Goal: Navigation & Orientation: Find specific page/section

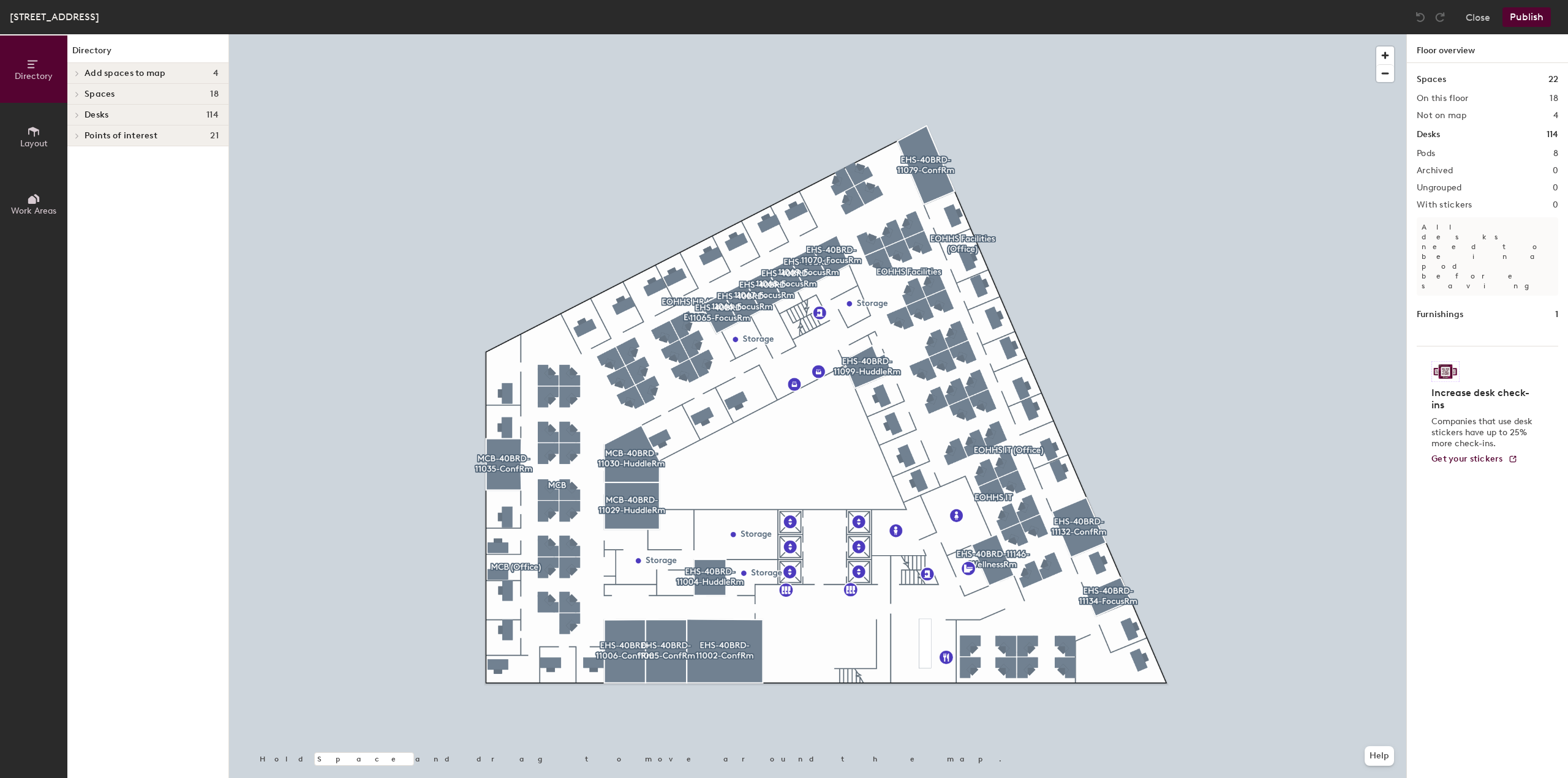
click at [103, 113] on span "Desks" at bounding box center [96, 115] width 24 height 10
click at [154, 243] on p "EOHHS Facilities" at bounding box center [151, 240] width 134 height 16
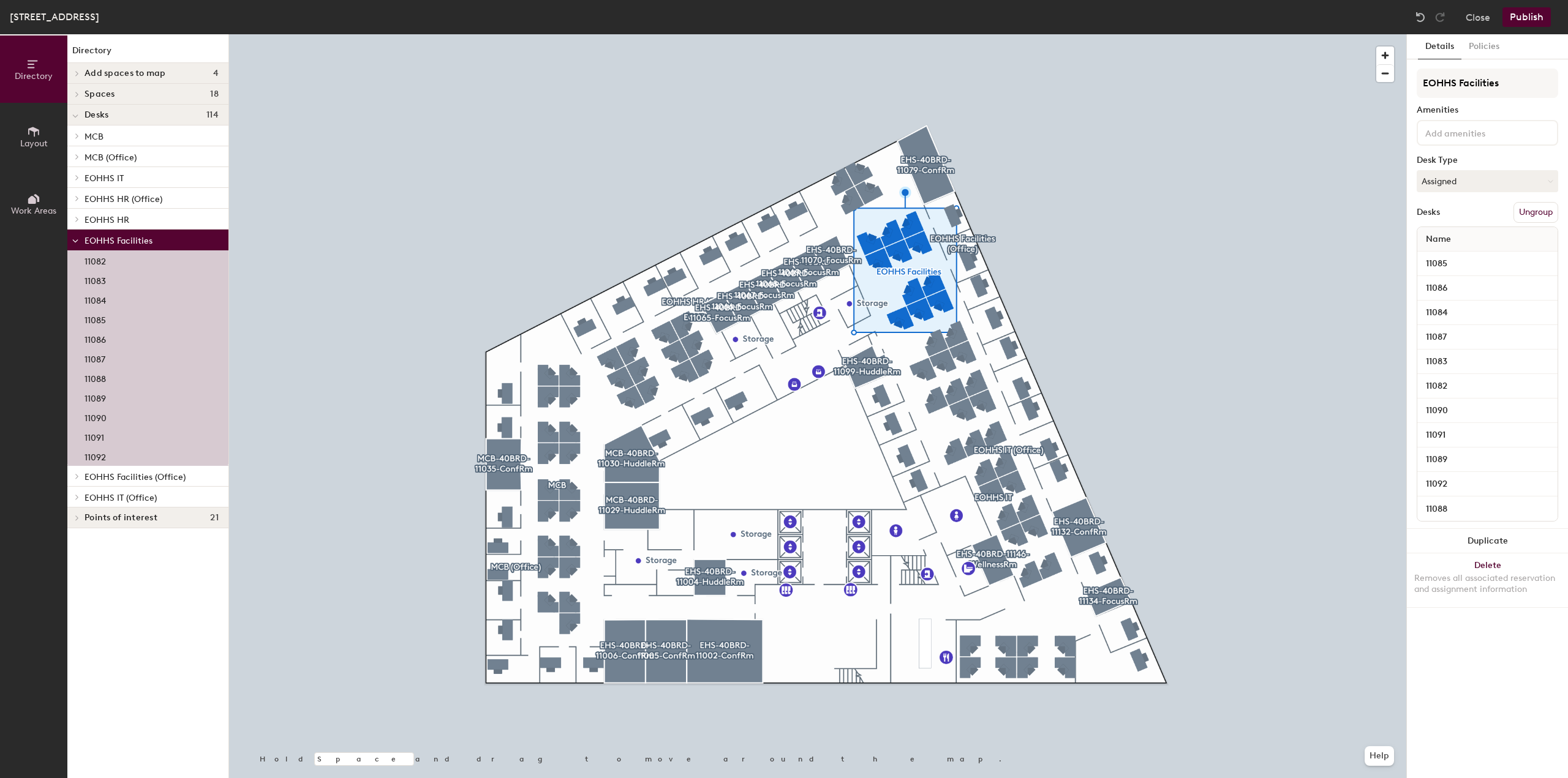
click at [168, 477] on span "EOHHS Facilities (Office)" at bounding box center [135, 477] width 101 height 10
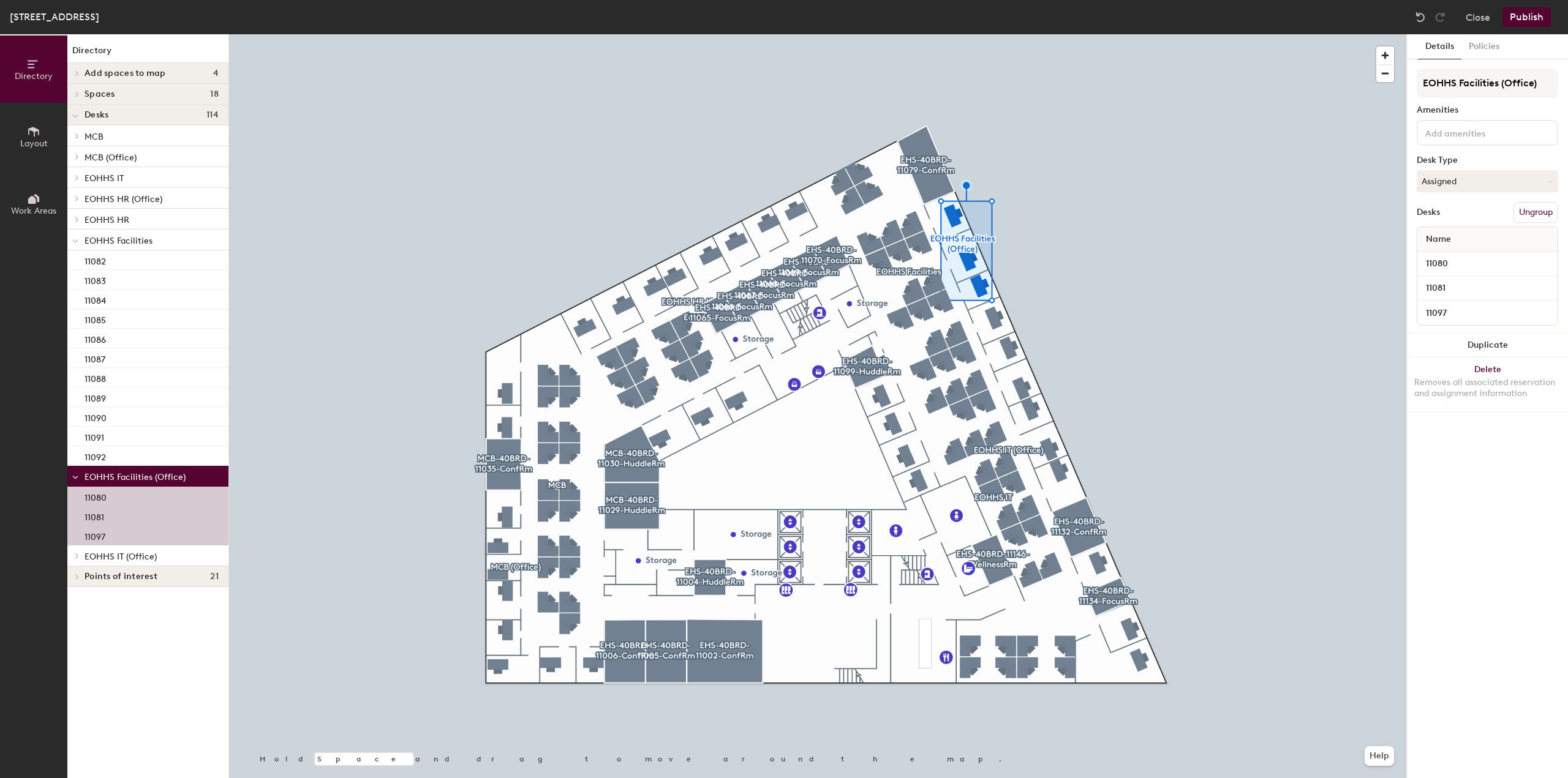
click at [151, 240] on p "EOHHS Facilities" at bounding box center [151, 240] width 134 height 16
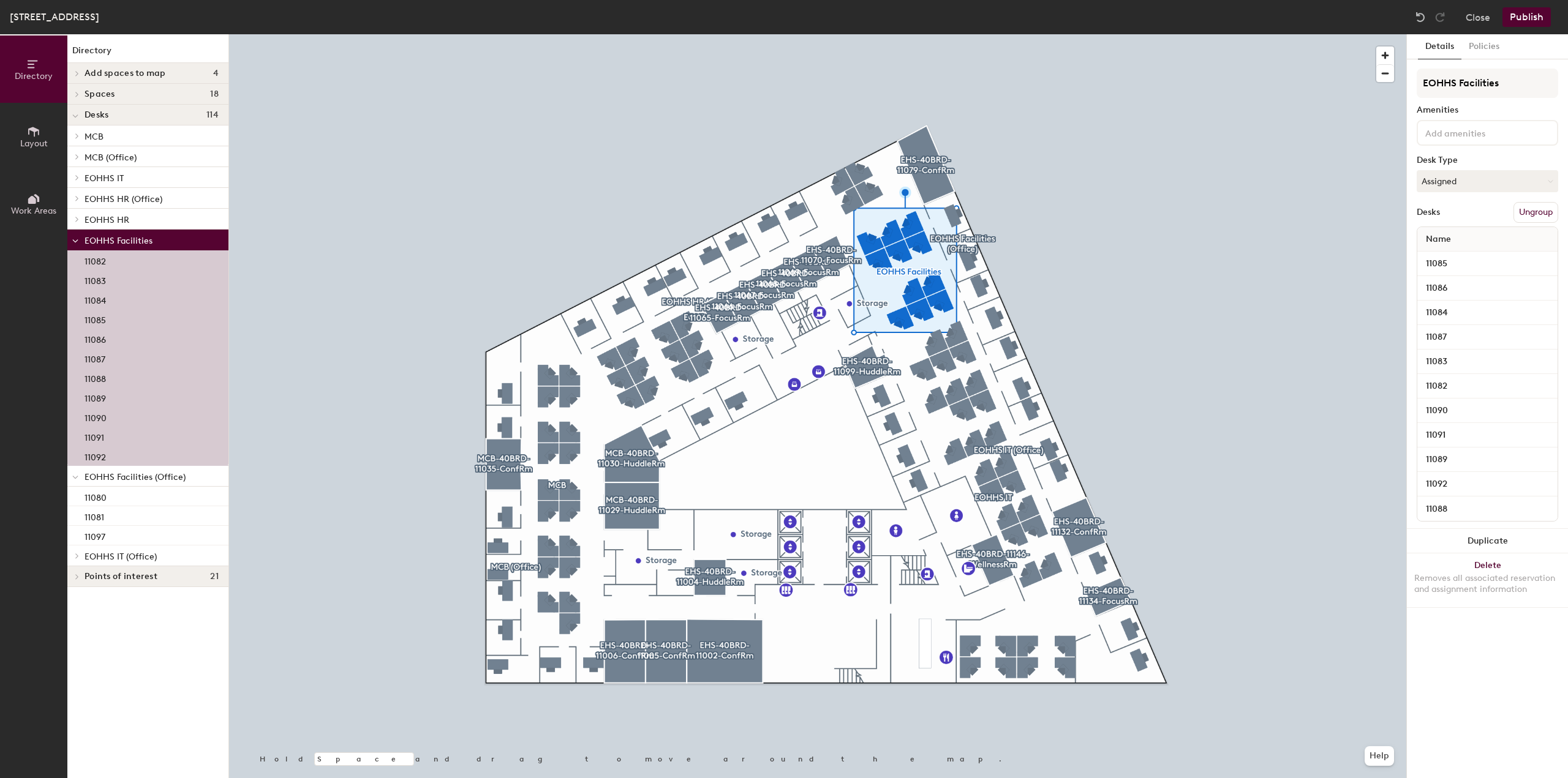
click at [151, 240] on p "EOHHS Facilities" at bounding box center [151, 240] width 134 height 16
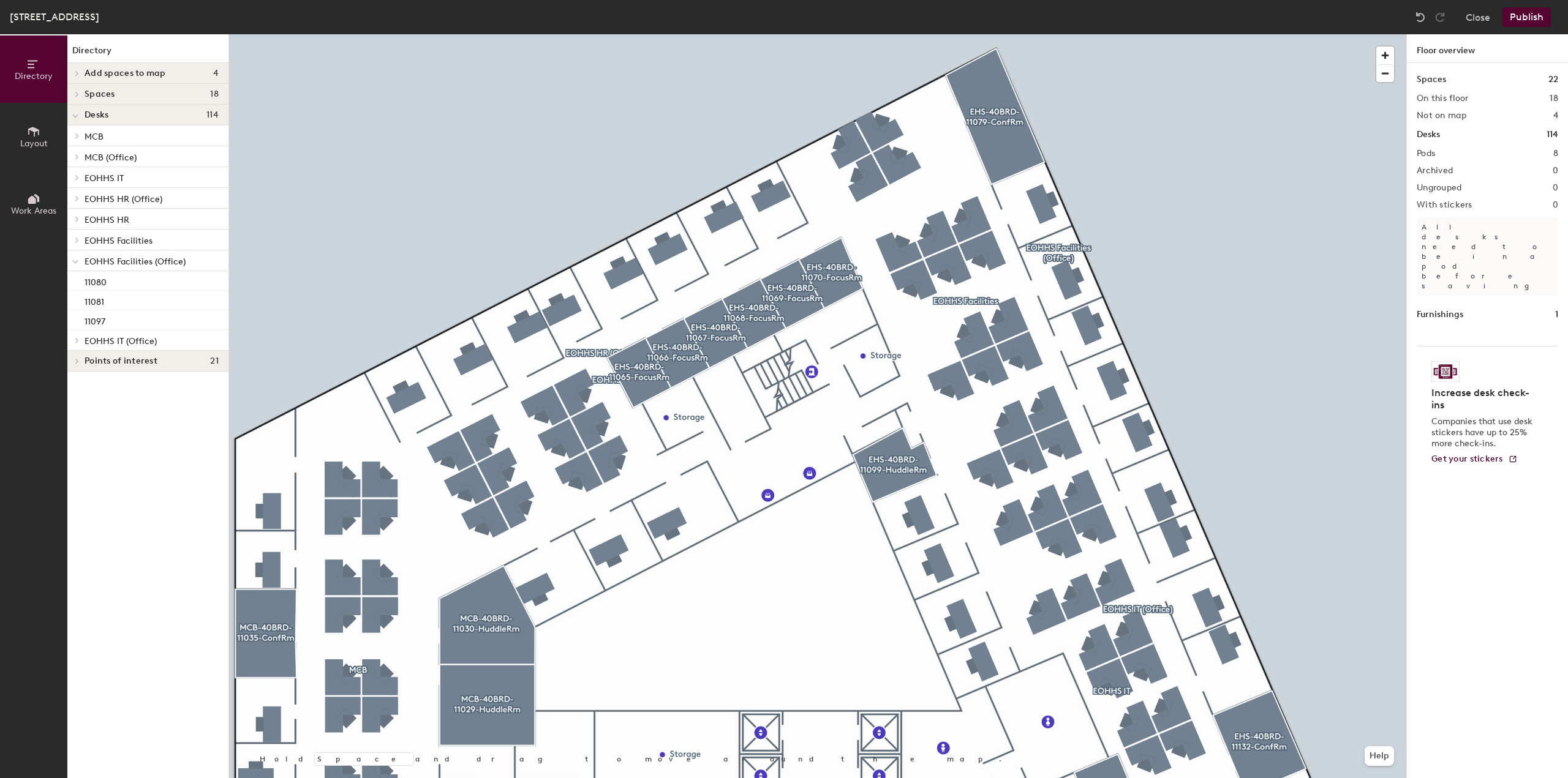
click at [81, 268] on div at bounding box center [75, 260] width 16 height 20
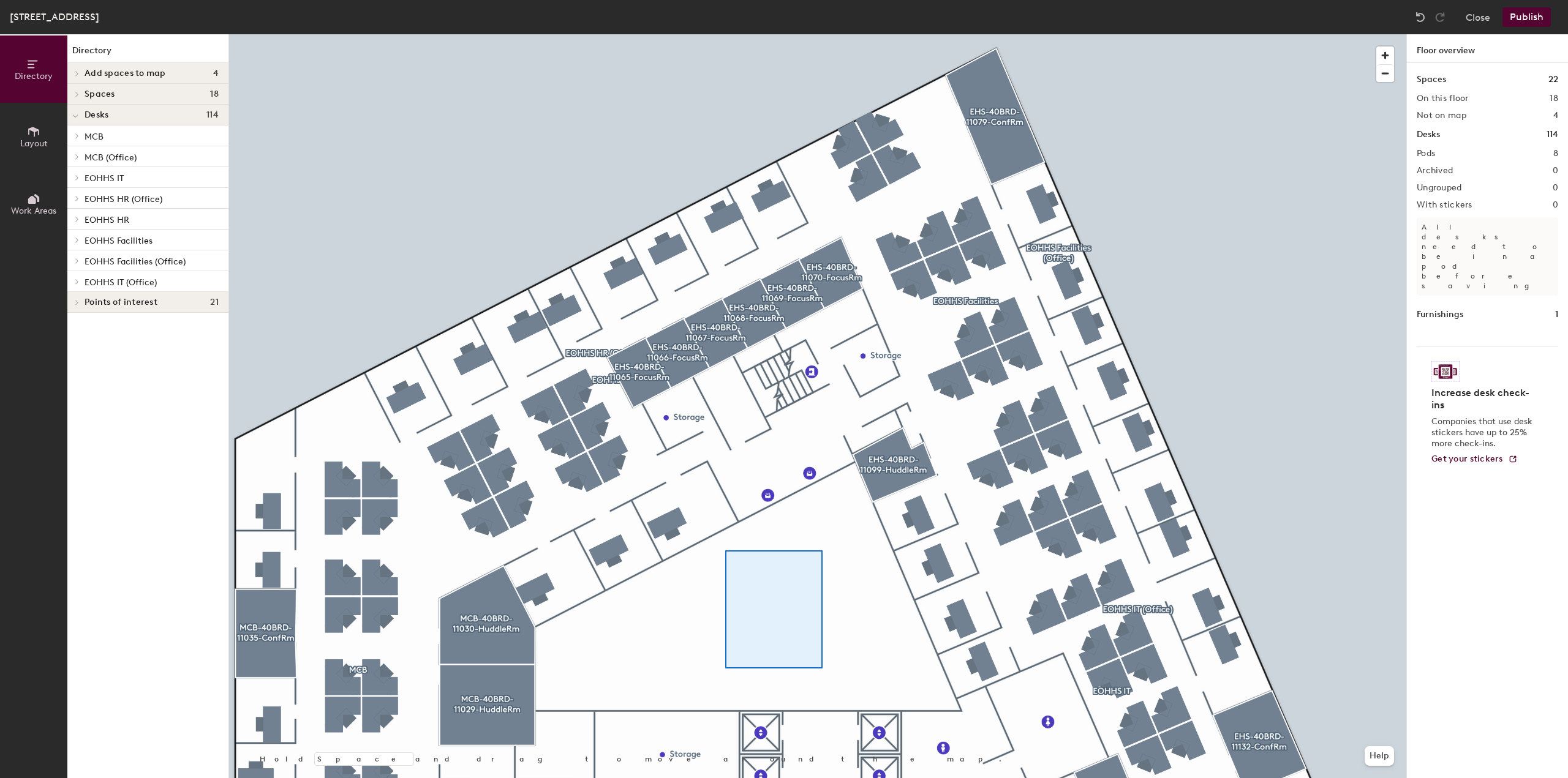
click at [768, 35] on div at bounding box center [818, 35] width 1177 height 0
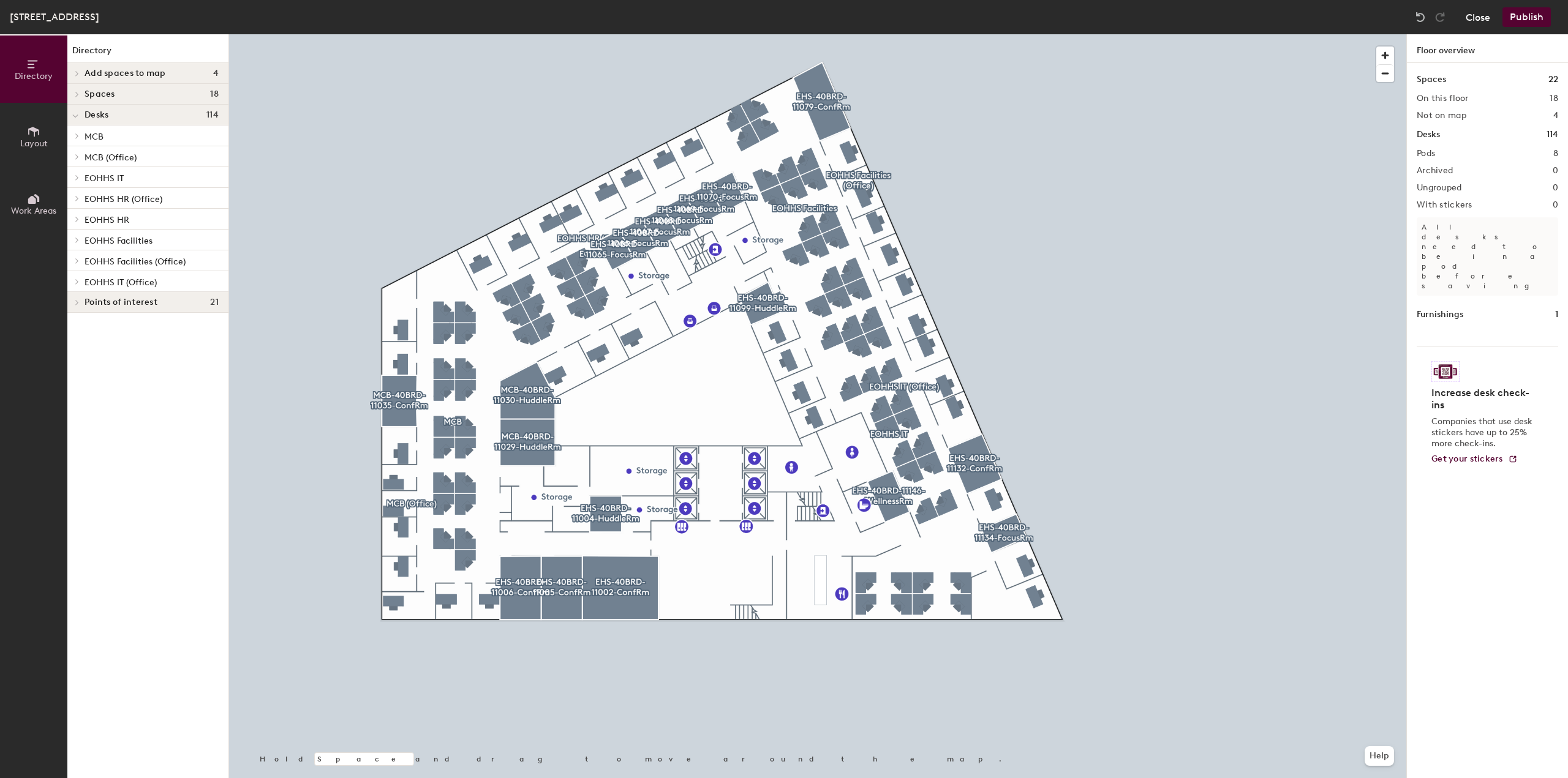
click at [1487, 18] on button "Close" at bounding box center [1478, 17] width 24 height 19
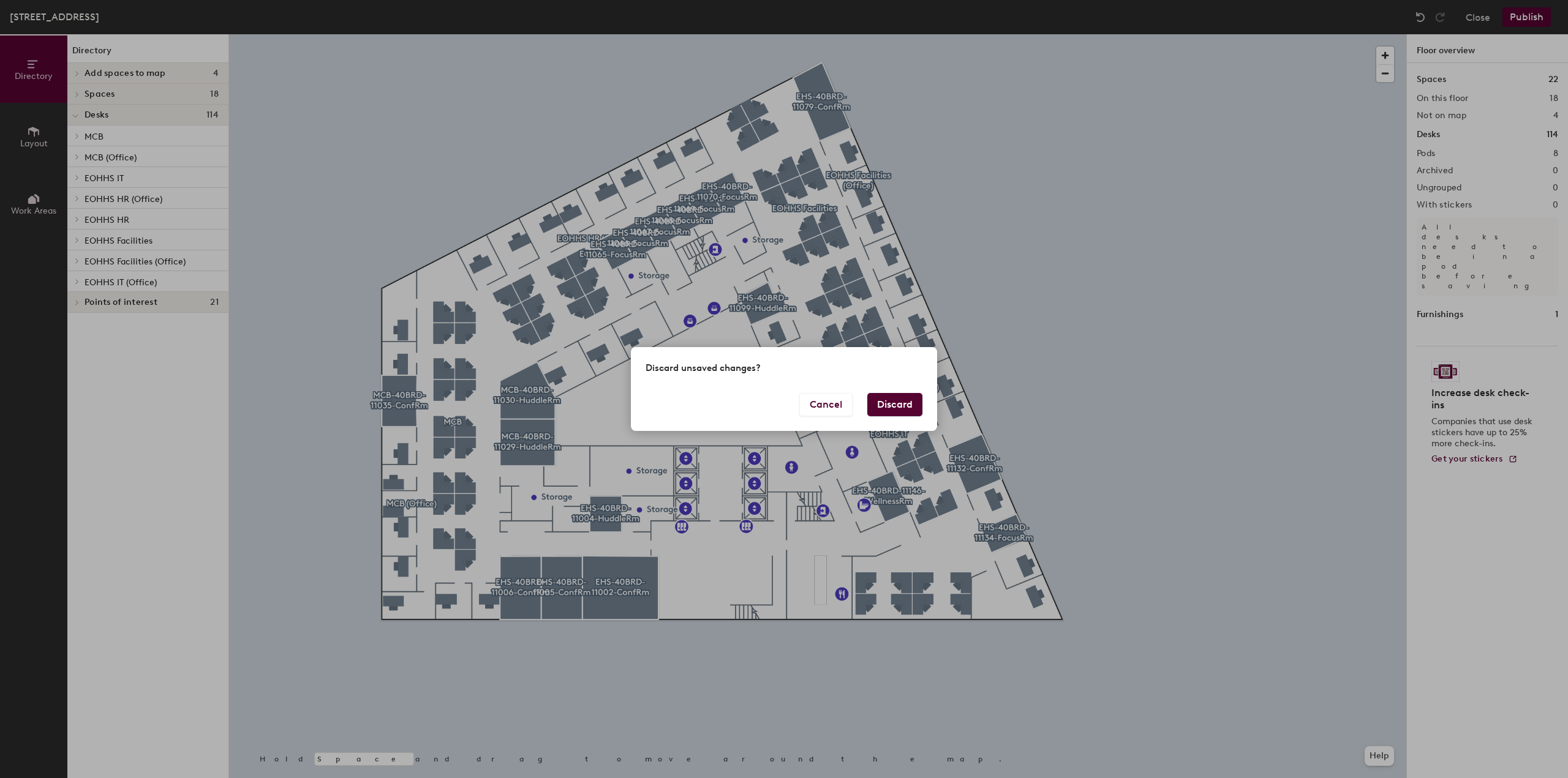
click at [893, 406] on button "Discard" at bounding box center [895, 405] width 55 height 23
